Goal: Information Seeking & Learning: Understand process/instructions

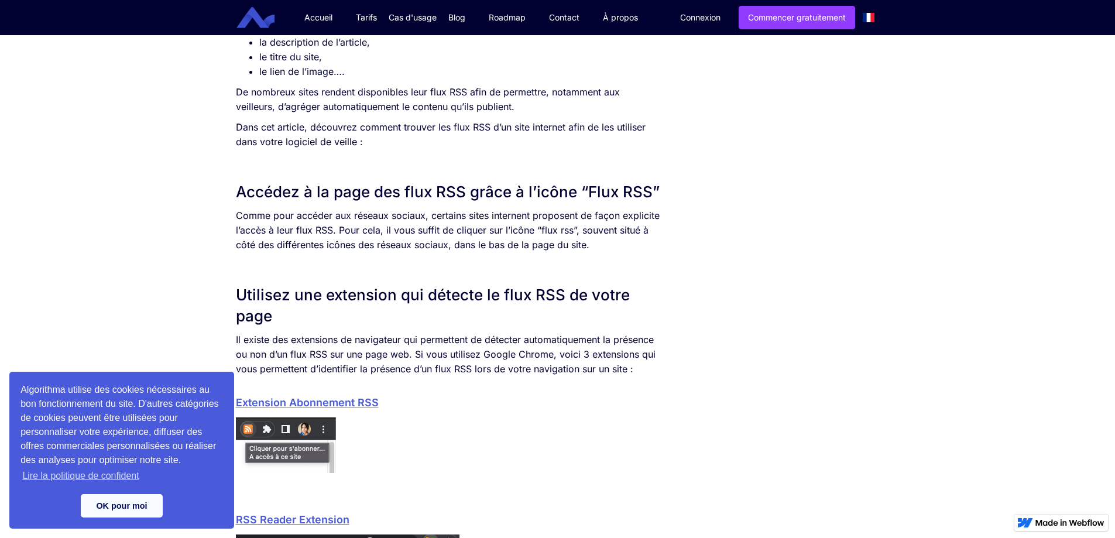
scroll to position [644, 0]
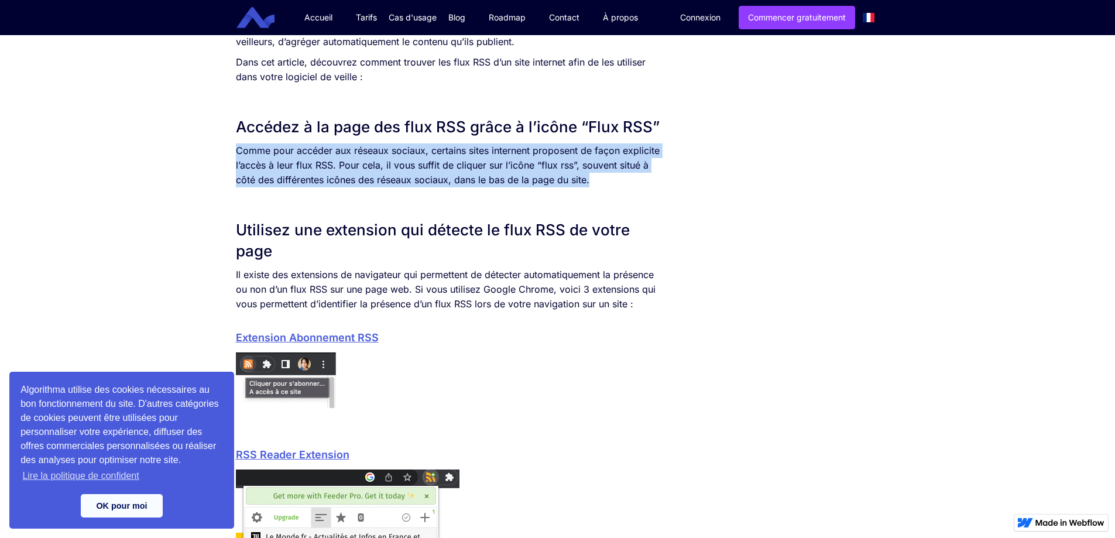
drag, startPoint x: 238, startPoint y: 152, endPoint x: 590, endPoint y: 184, distance: 353.7
click at [590, 184] on p "Comme pour accéder aux réseaux sociaux, certains sites internent proposent de f…" at bounding box center [448, 165] width 425 height 44
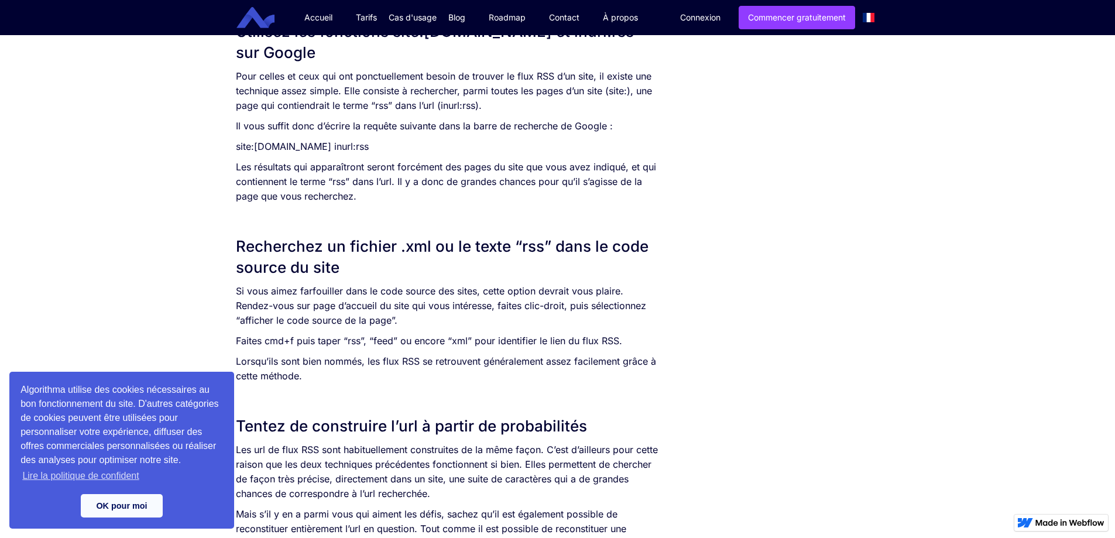
scroll to position [1287, 0]
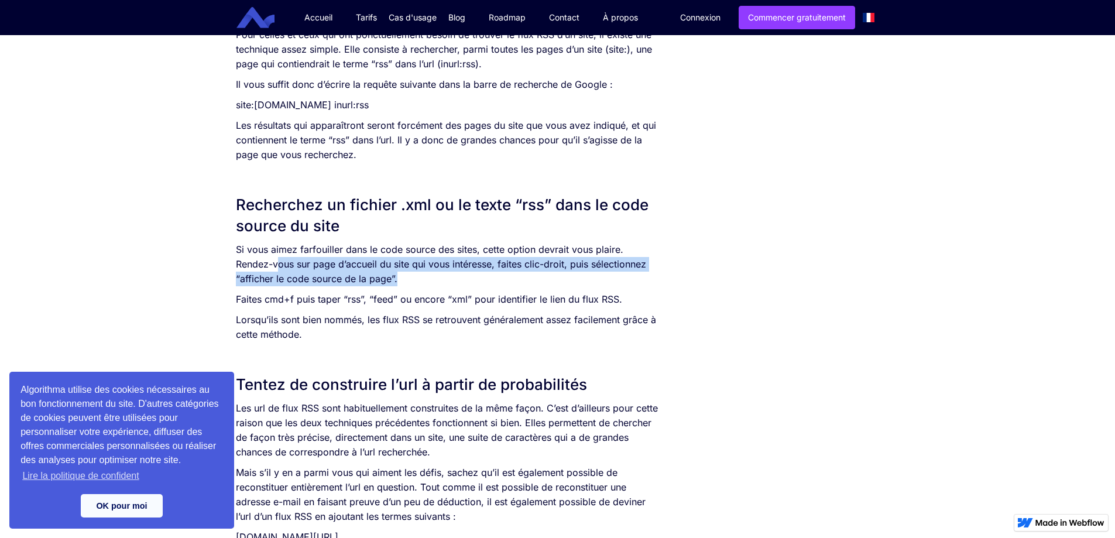
drag, startPoint x: 243, startPoint y: 266, endPoint x: 686, endPoint y: 281, distance: 443.8
click at [686, 277] on div "SOMMAIRE Accédez à la page des flux RSS grâce à l’icône “Flux RSS” Utilisez une…" at bounding box center [557, 6] width 655 height 2107
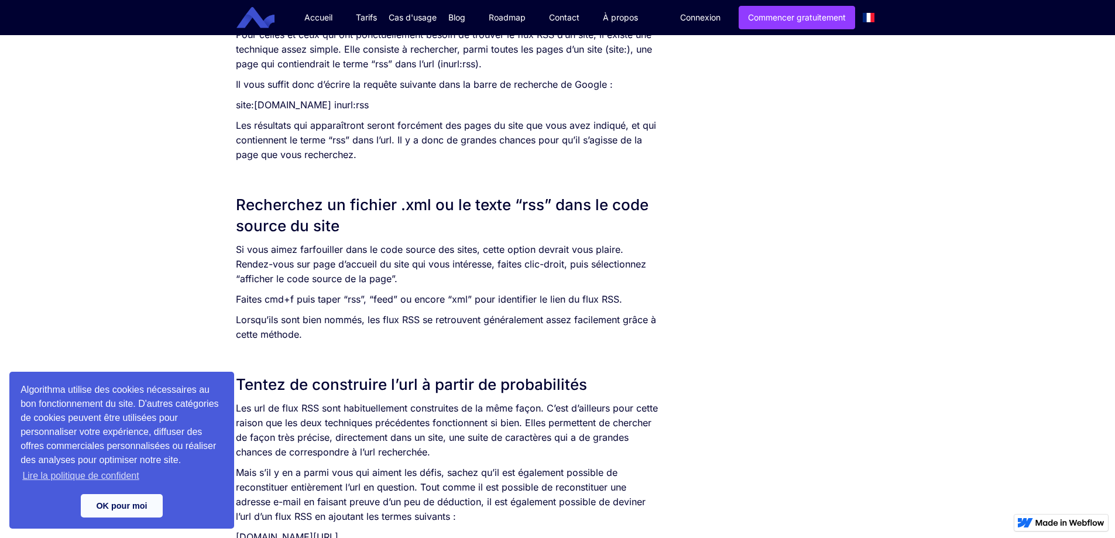
click at [432, 339] on p "Lorsqu’ils sont bien nommés, les flux RSS se retrouvent généralement assez faci…" at bounding box center [448, 326] width 425 height 29
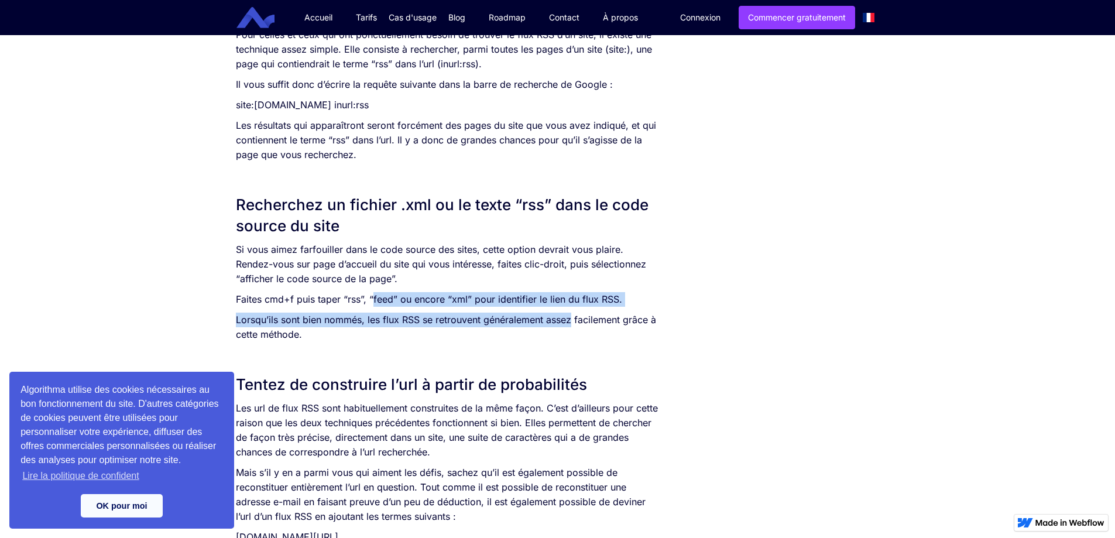
drag, startPoint x: 372, startPoint y: 305, endPoint x: 573, endPoint y: 315, distance: 201.6
click at [573, 315] on div "Un peu désuet, mais jamais démodé, le flux RSS représentent un allié de choix p…" at bounding box center [448, 135] width 425 height 1847
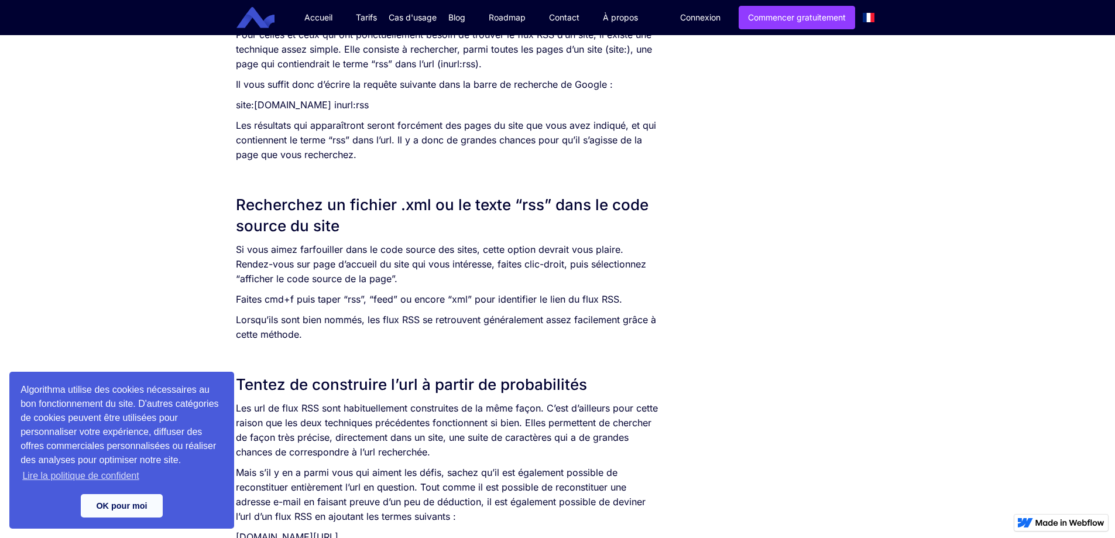
click at [363, 340] on p "Lorsqu’ils sont bien nommés, les flux RSS se retrouvent généralement assez faci…" at bounding box center [448, 326] width 425 height 29
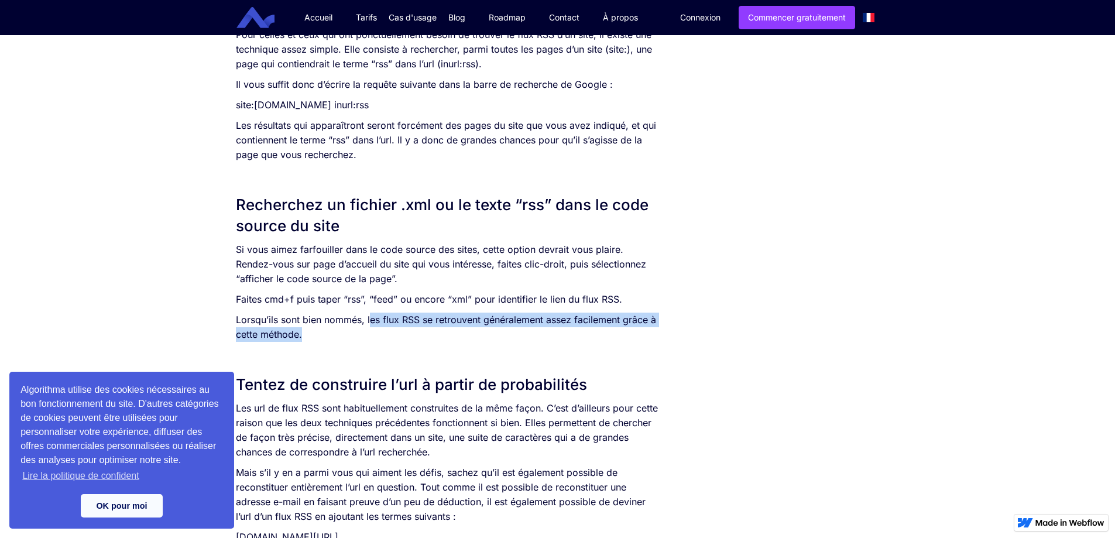
drag, startPoint x: 383, startPoint y: 317, endPoint x: 529, endPoint y: 329, distance: 146.3
click at [529, 329] on p "Lorsqu’ils sont bien nommés, les flux RSS se retrouvent généralement assez faci…" at bounding box center [448, 326] width 425 height 29
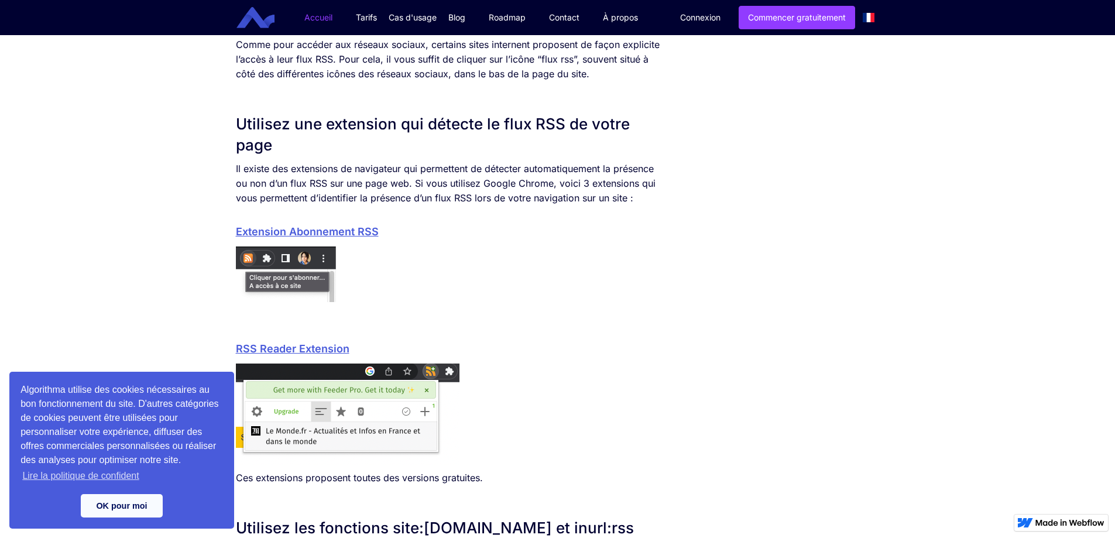
scroll to position [644, 0]
